Goal: Navigation & Orientation: Find specific page/section

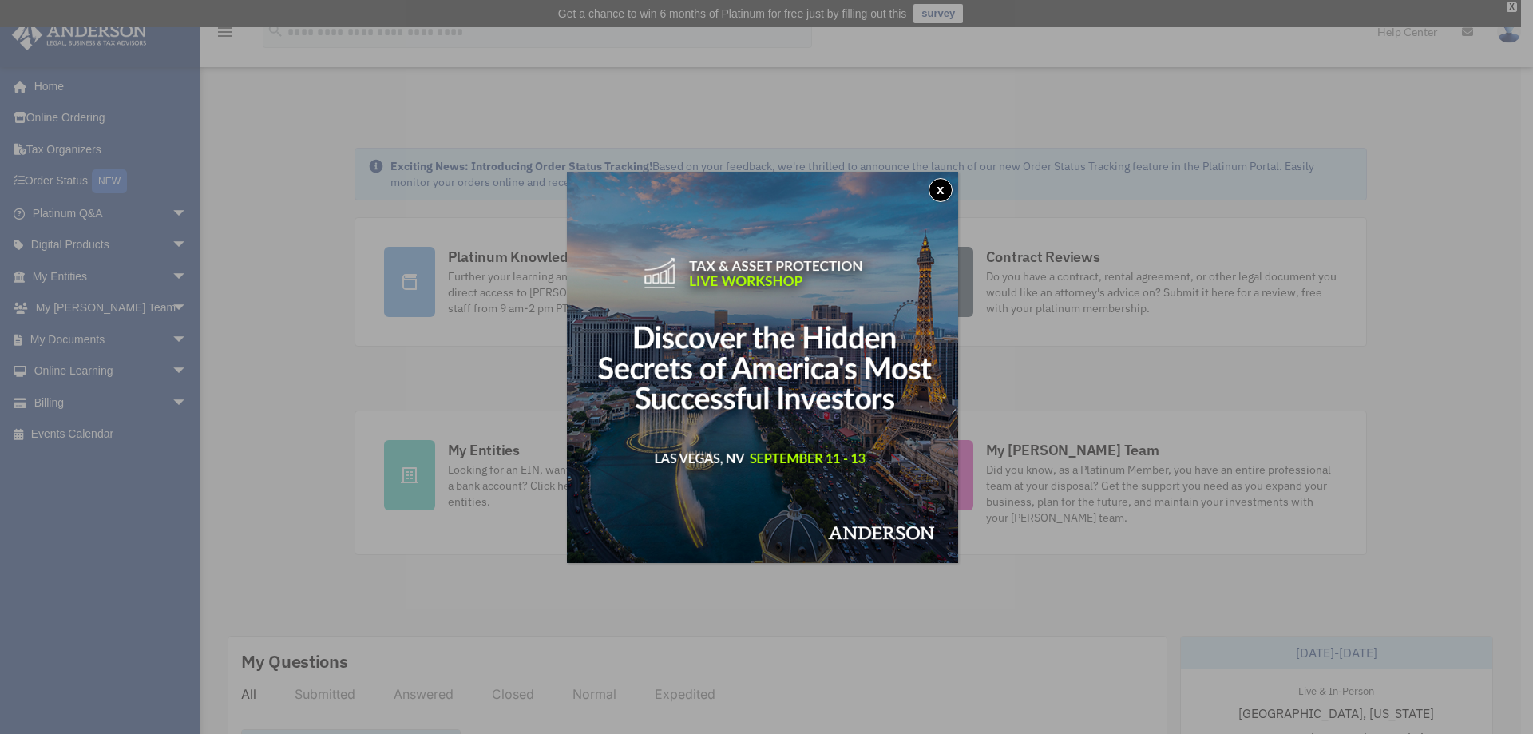
click at [936, 191] on button "x" at bounding box center [941, 190] width 24 height 24
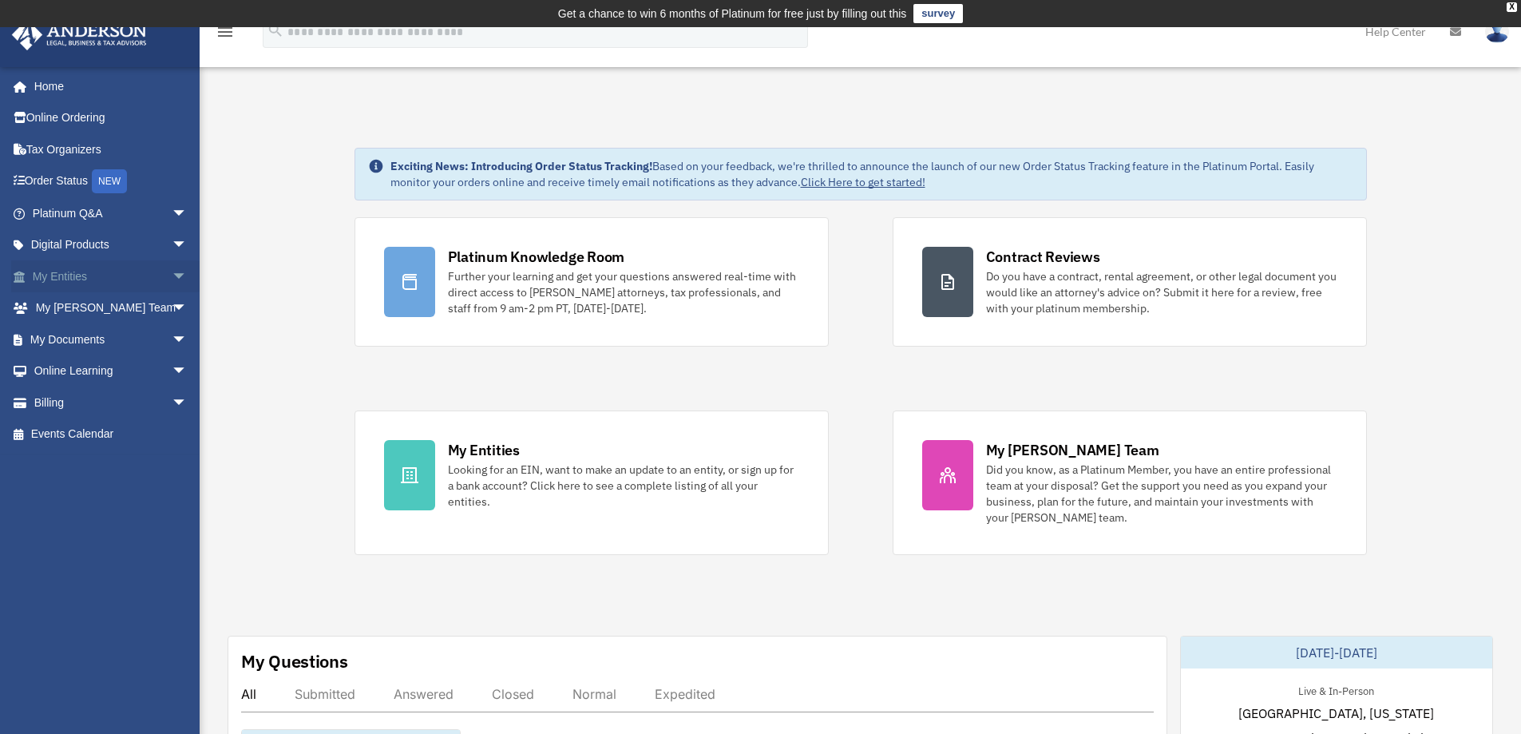
click at [141, 279] on link "My Entities arrow_drop_down" at bounding box center [111, 276] width 200 height 32
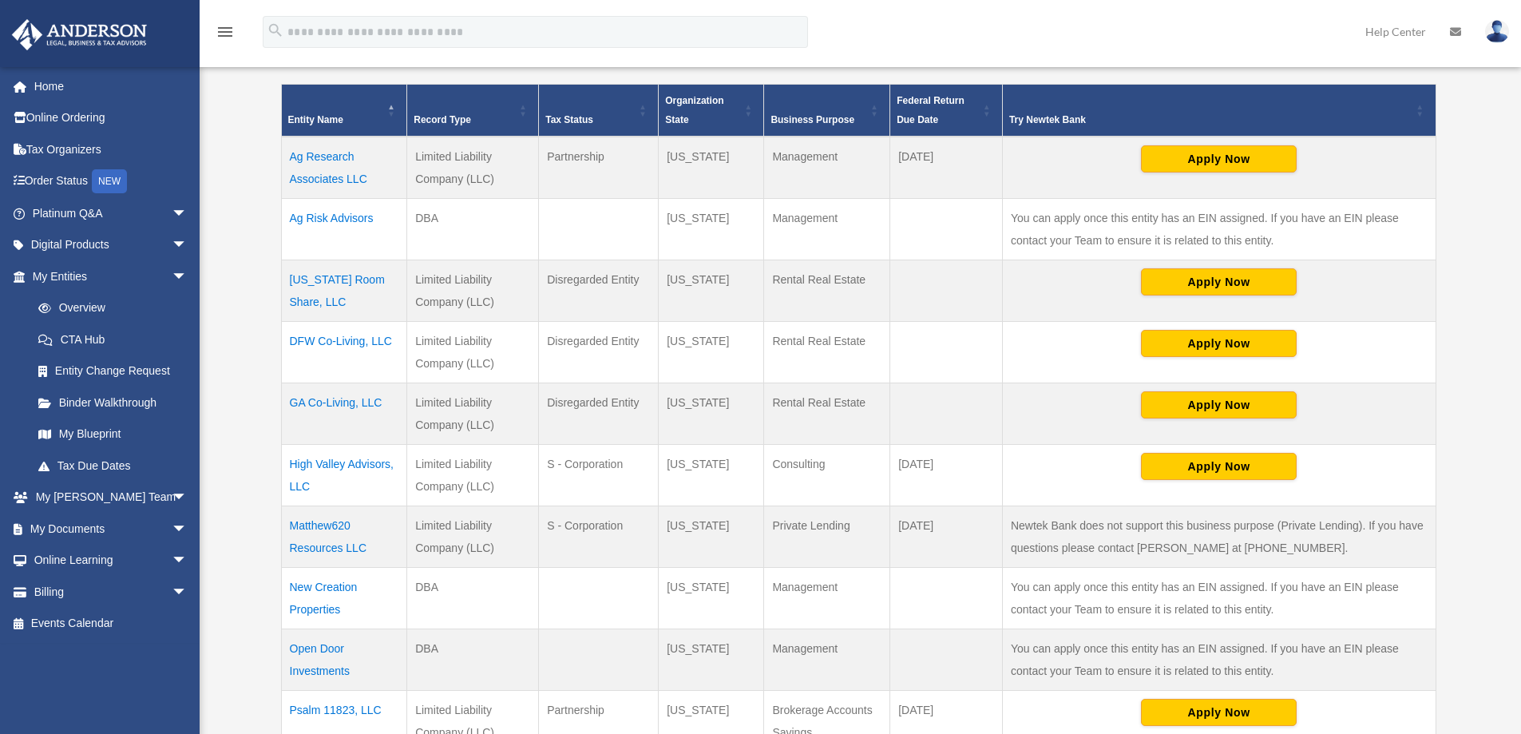
scroll to position [399, 0]
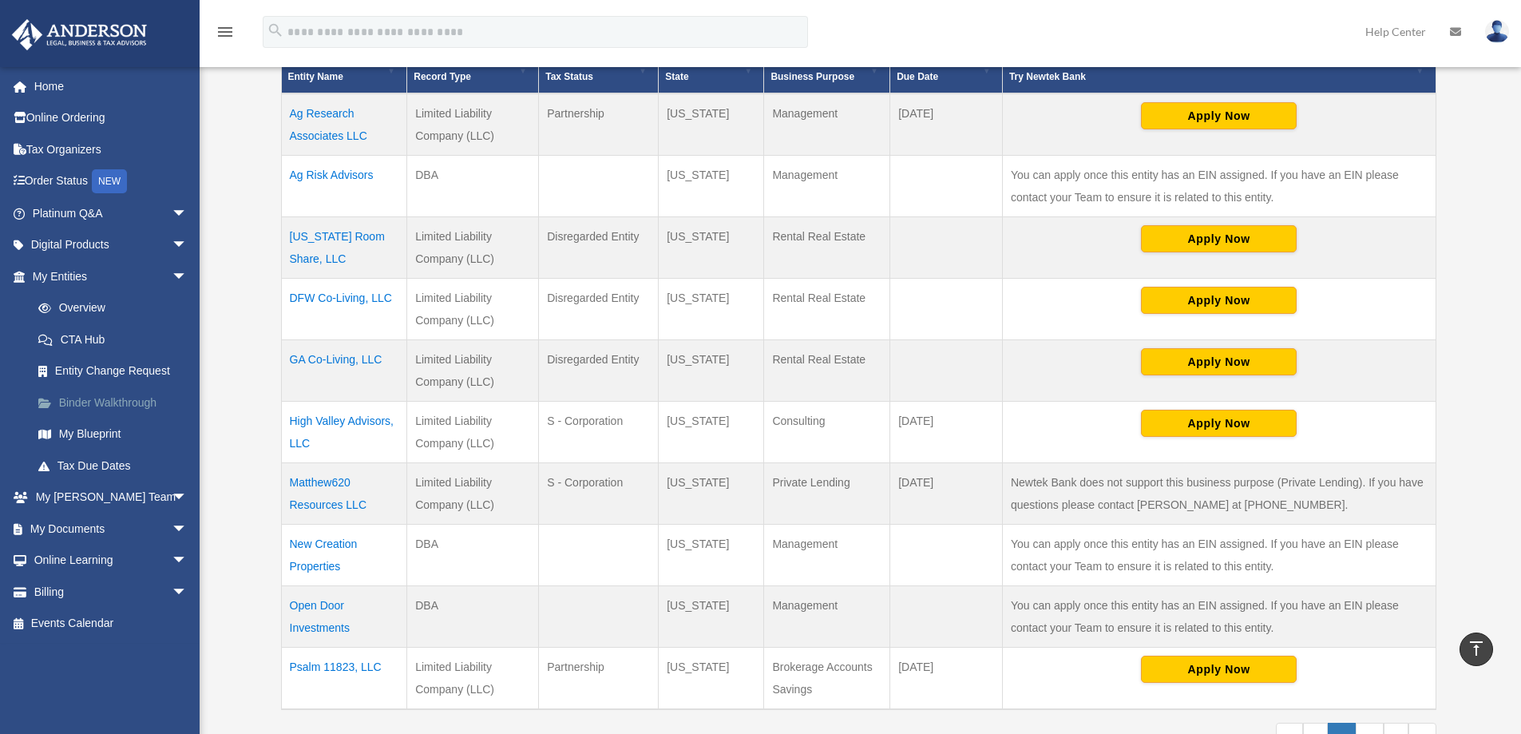
click at [105, 403] on link "Binder Walkthrough" at bounding box center [116, 402] width 189 height 32
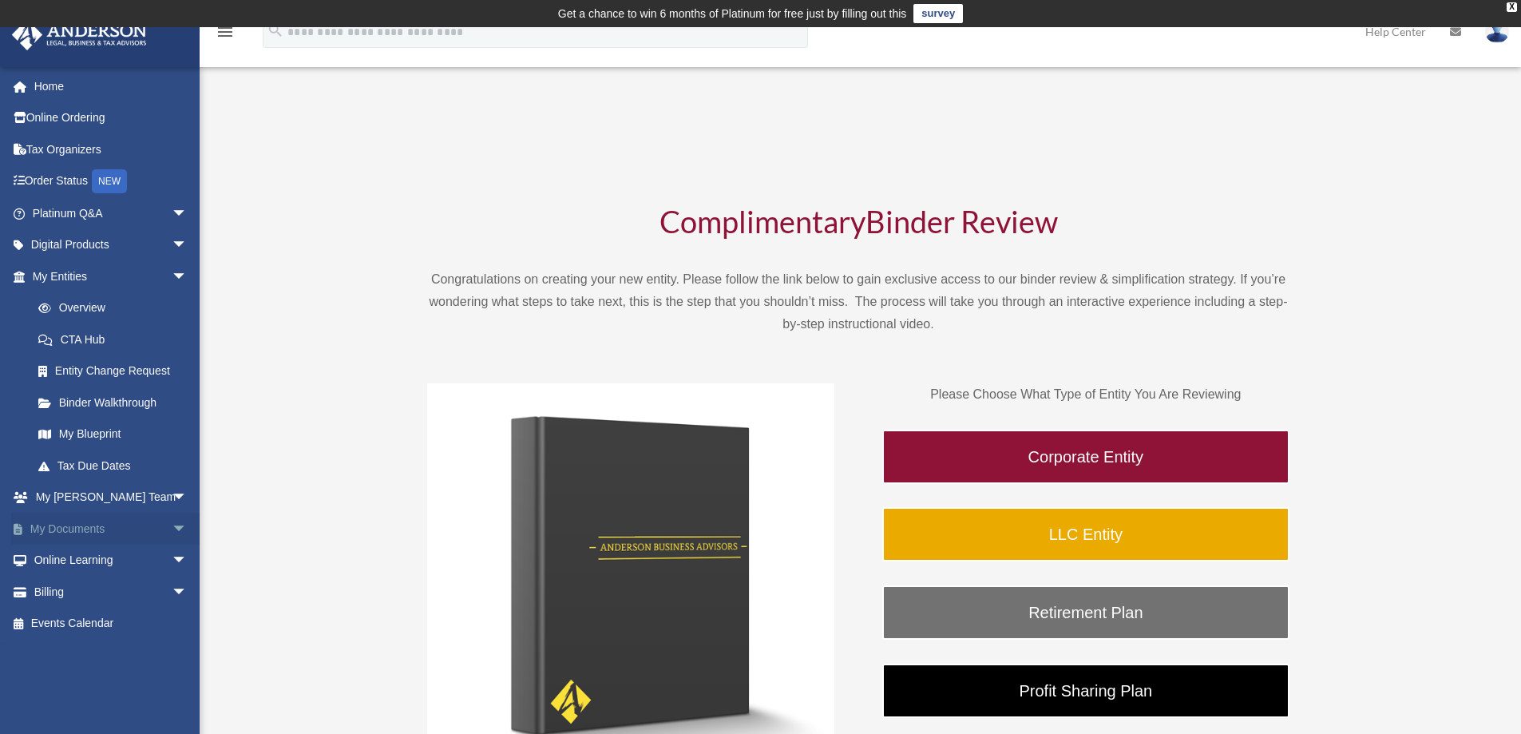
click at [117, 525] on link "My Documents arrow_drop_down" at bounding box center [111, 529] width 200 height 32
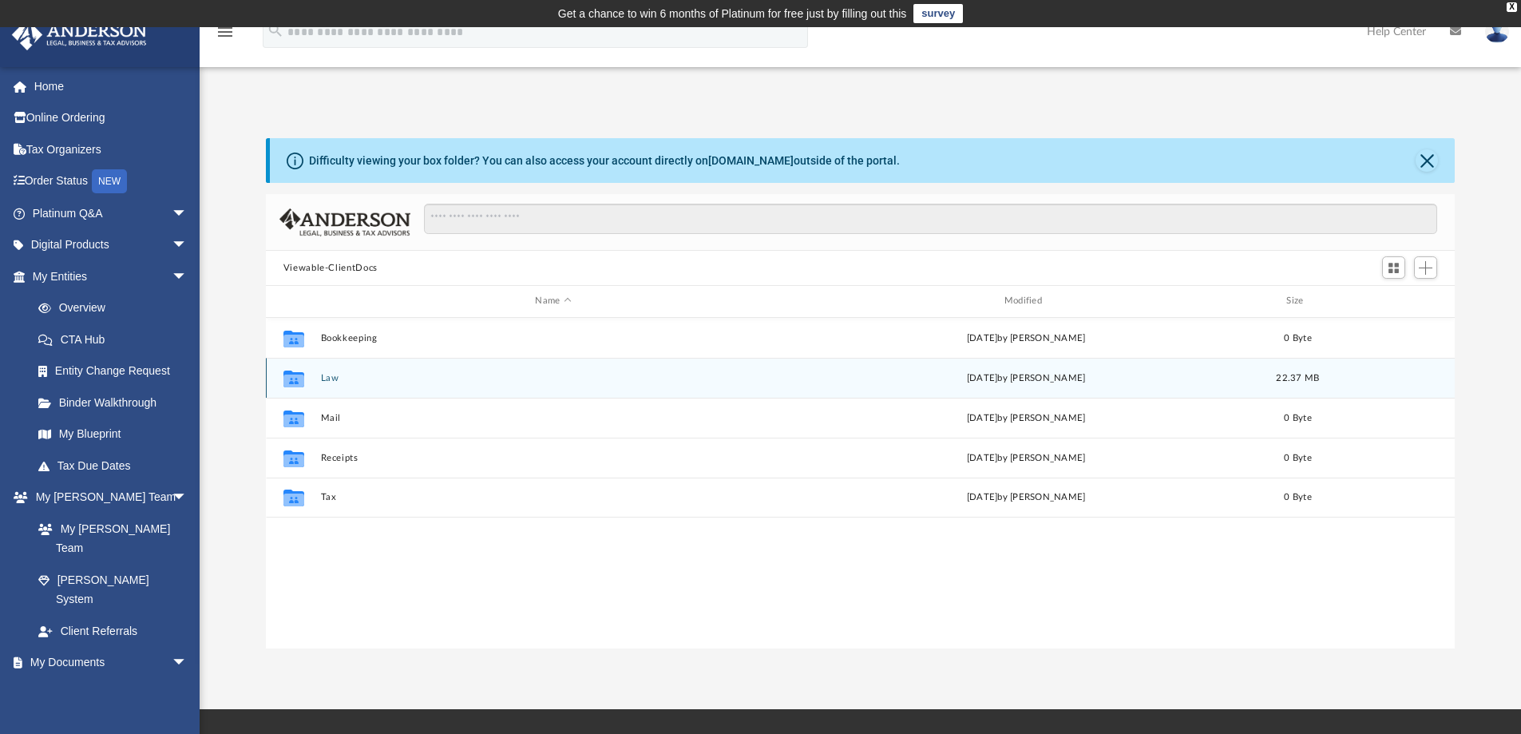
scroll to position [351, 1177]
click at [296, 385] on icon "grid" at bounding box center [293, 380] width 21 height 13
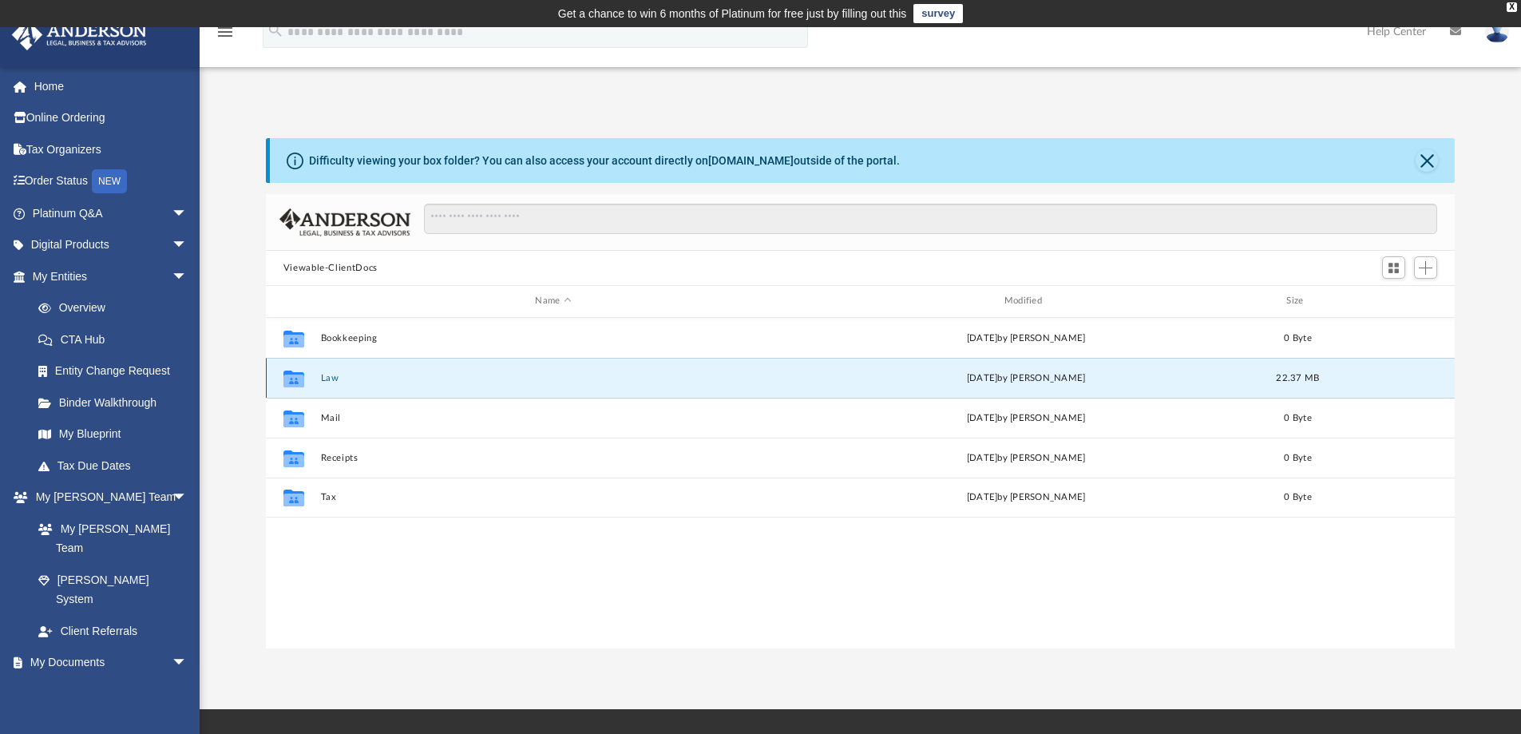
click at [929, 376] on div "today by Jasmine Grayson" at bounding box center [1026, 377] width 466 height 14
click at [1012, 382] on div "today by Jasmine Grayson" at bounding box center [1026, 377] width 466 height 14
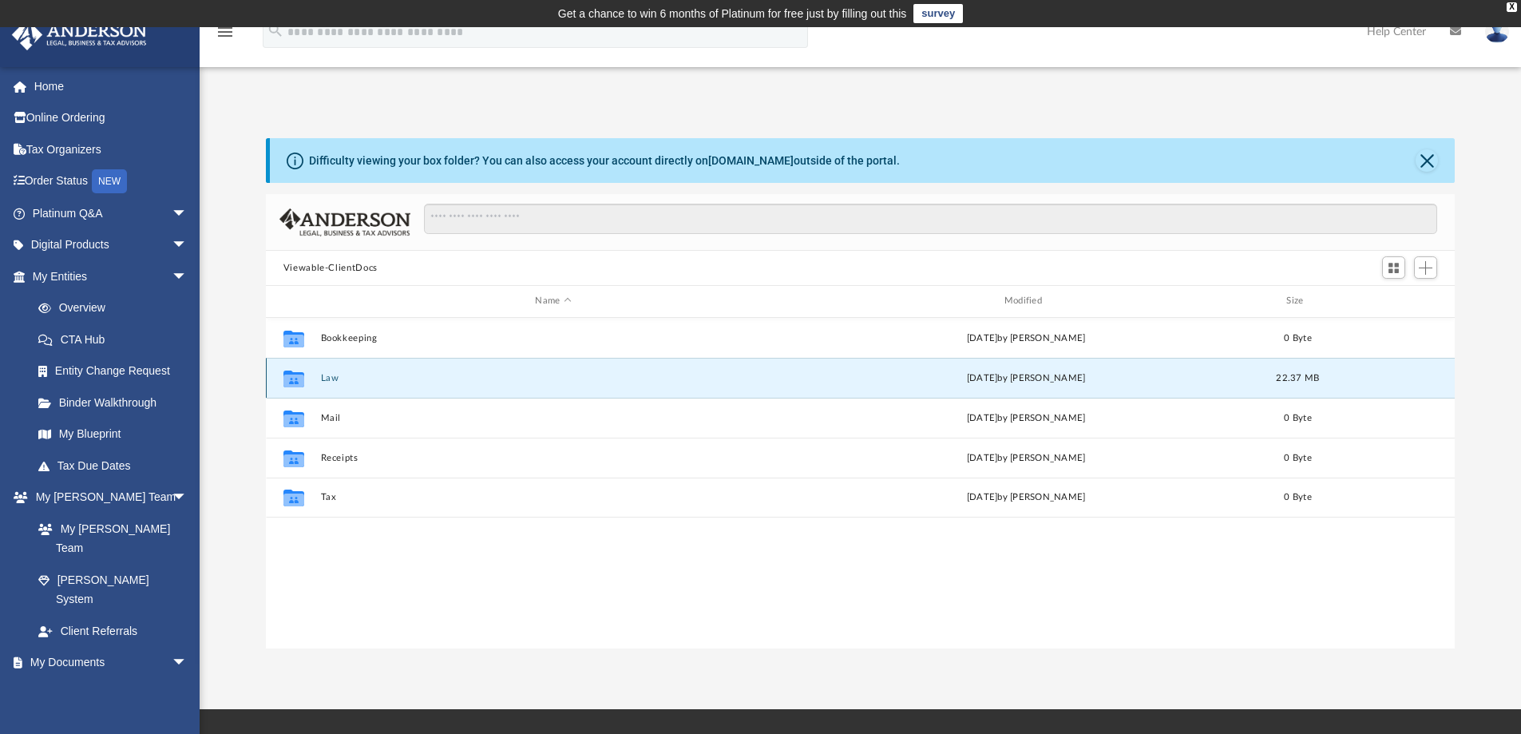
click at [291, 379] on icon "grid" at bounding box center [293, 378] width 21 height 17
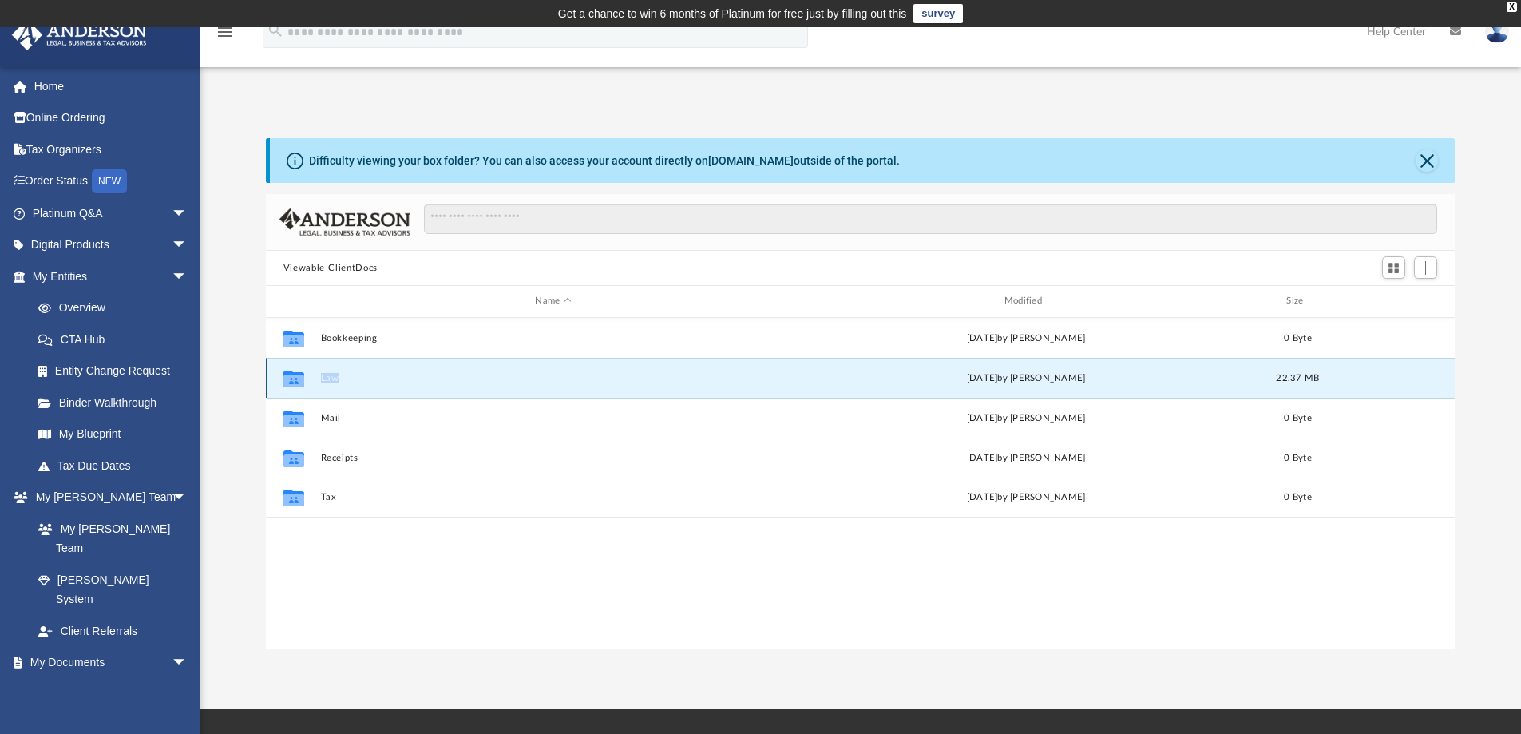
click at [291, 379] on icon "grid" at bounding box center [293, 378] width 21 height 17
click at [289, 380] on icon "grid" at bounding box center [293, 380] width 21 height 13
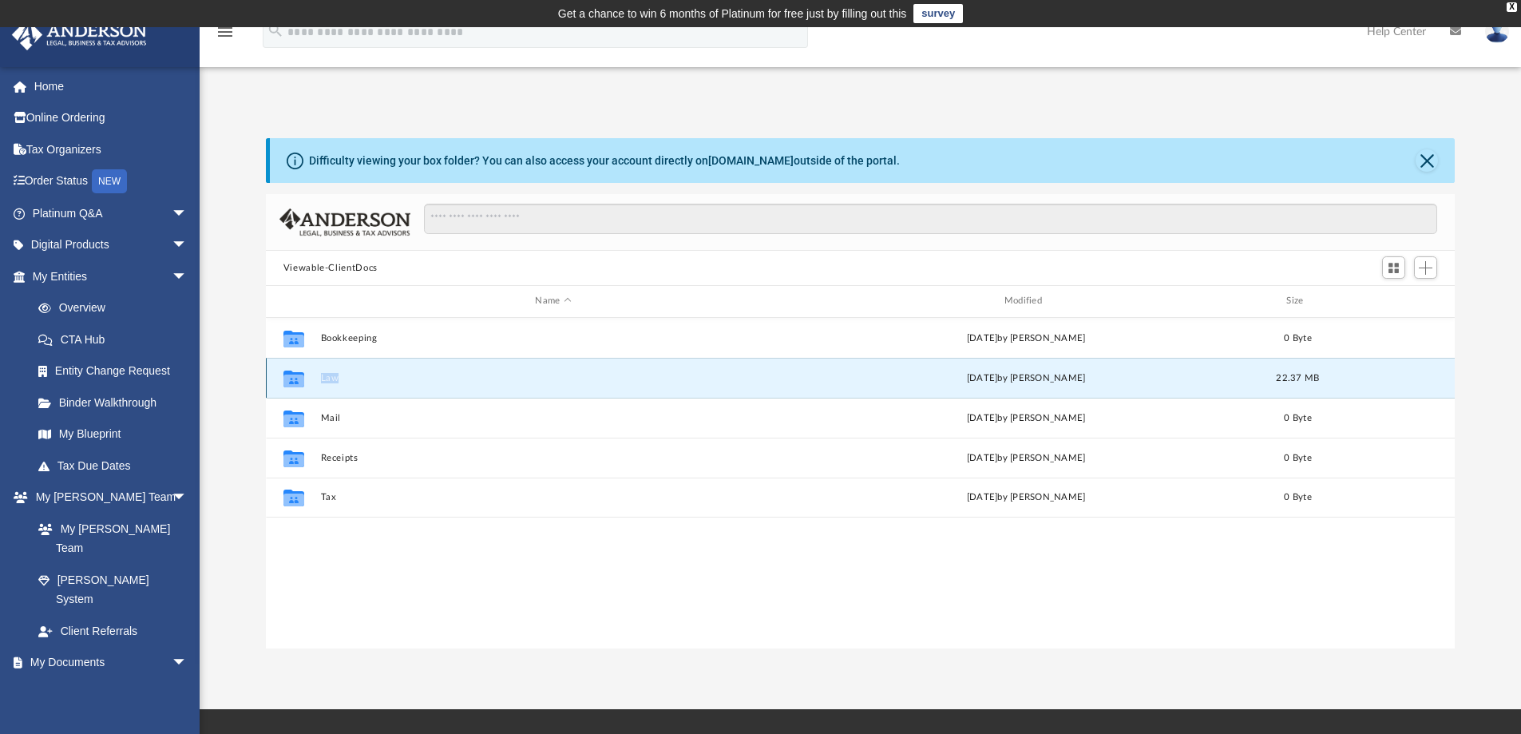
click at [289, 380] on icon "grid" at bounding box center [293, 380] width 21 height 13
click at [1491, 35] on img at bounding box center [1497, 31] width 24 height 23
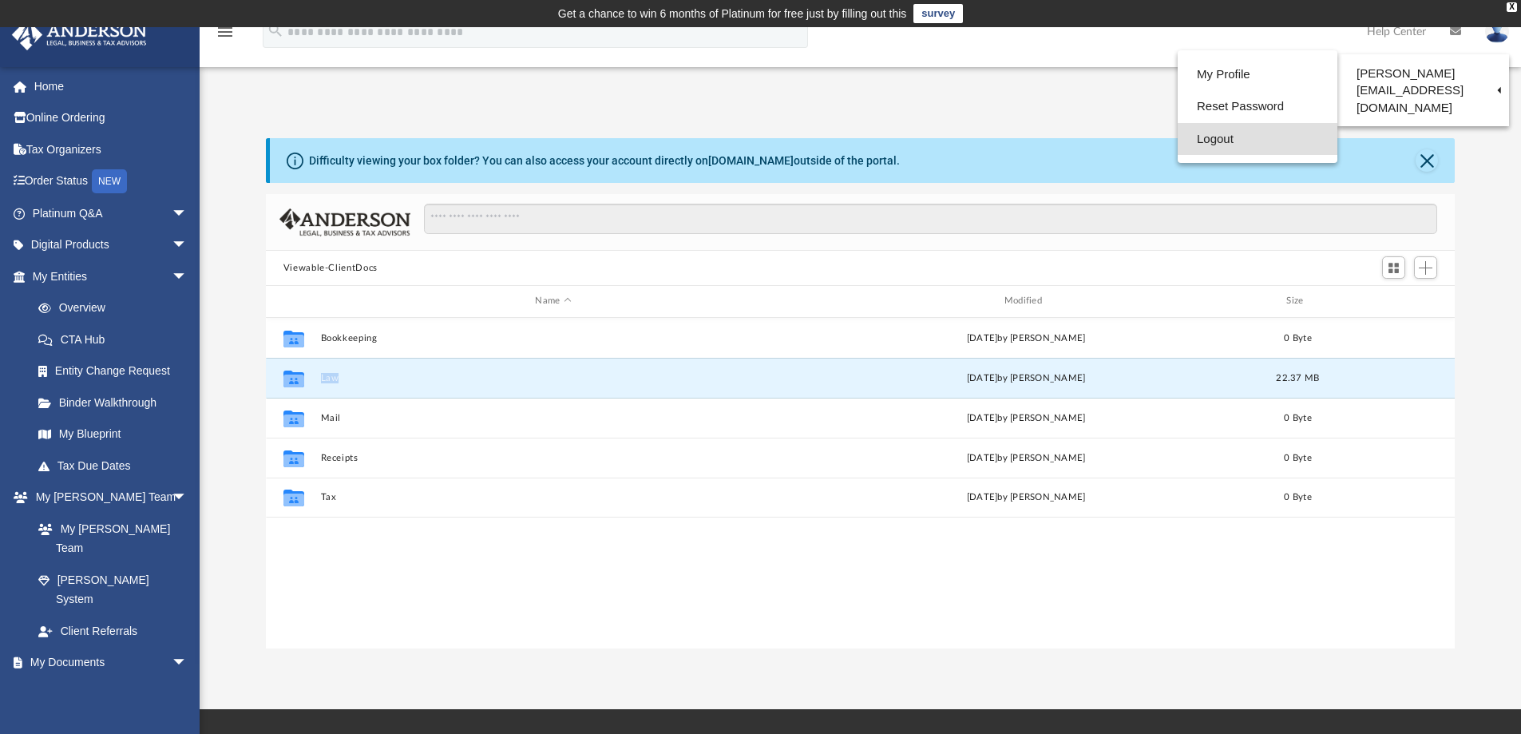
click at [1195, 144] on link "Logout" at bounding box center [1258, 139] width 160 height 33
